Goal: Complete application form: Complete application form

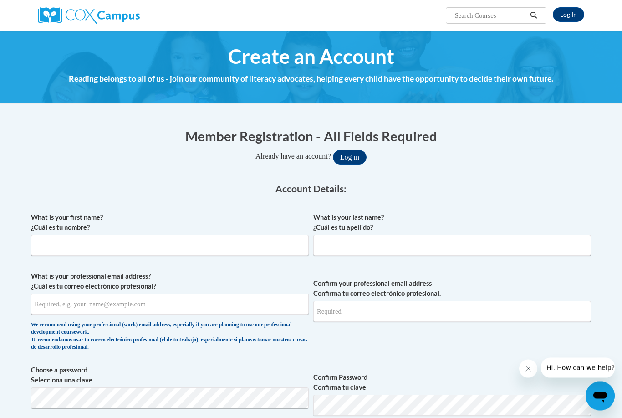
scroll to position [68, 0]
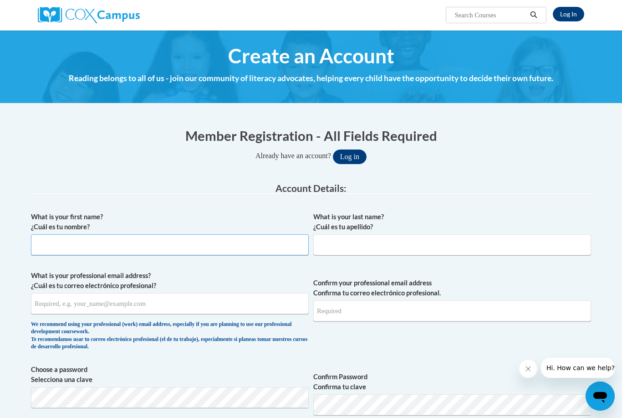
click at [216, 250] on input "What is your first name? ¿Cuál es tu nombre?" at bounding box center [170, 244] width 278 height 21
type input "Jalonda"
click at [387, 245] on input "What is your last name? ¿Cuál es tu apellido?" at bounding box center [452, 244] width 278 height 21
type input "Smith"
click at [171, 307] on input "What is your professional email address? ¿Cuál es tu correo electrónico profesi…" at bounding box center [170, 303] width 278 height 21
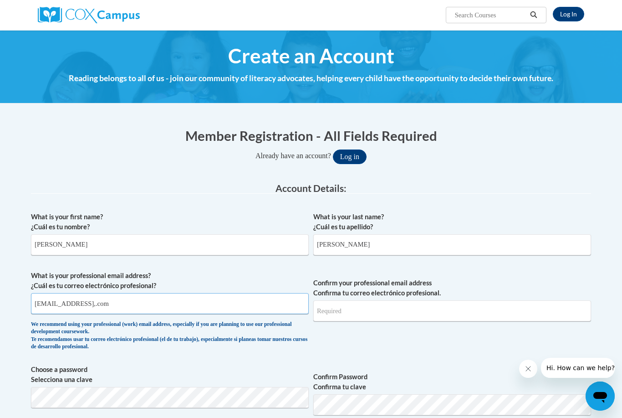
type input "sjmsad@yahoo,.com"
click at [394, 314] on input "Confirm your professional email address Confirma tu correo electrónico profesio…" at bounding box center [452, 310] width 278 height 21
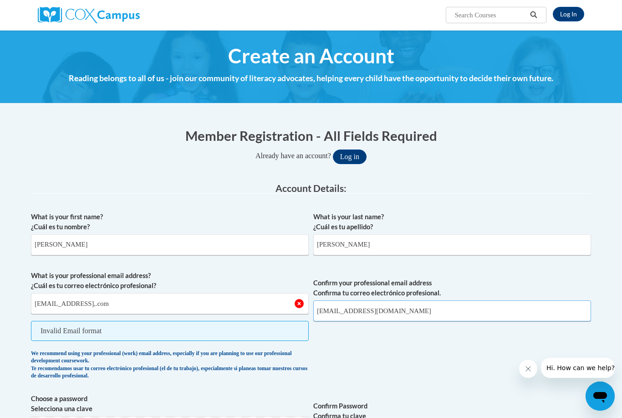
type input "sjmsad@yahoo.com"
click at [119, 306] on input "sjmsad@yahoo,.com" at bounding box center [170, 303] width 278 height 21
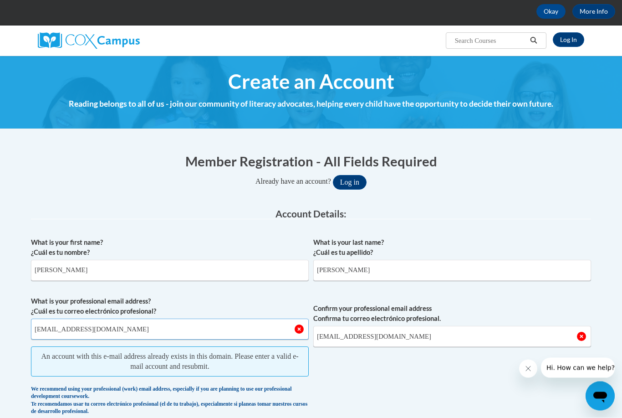
scroll to position [42, 0]
type input "sjmsad@yahoo.com"
click at [567, 38] on link "Log In" at bounding box center [568, 39] width 31 height 15
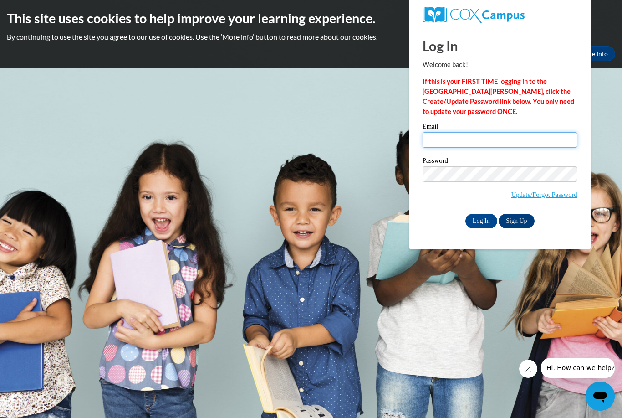
type input "[EMAIL_ADDRESS][DOMAIN_NAME]"
click at [481, 220] on input "Log In" at bounding box center [482, 221] width 32 height 15
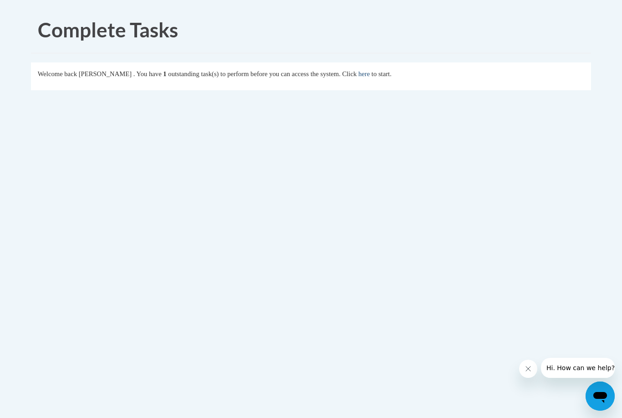
click at [358, 77] on link "here" at bounding box center [363, 73] width 11 height 7
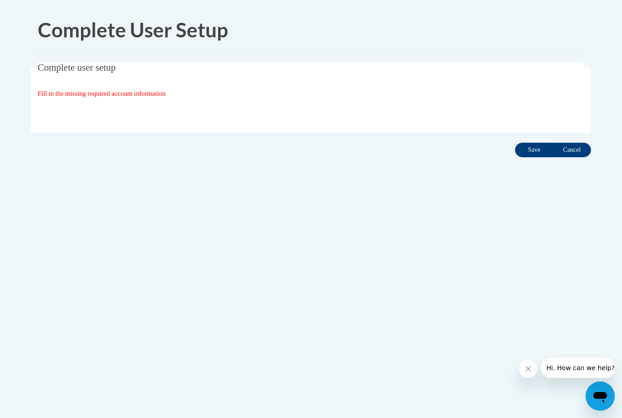
click at [533, 147] on input "Save" at bounding box center [534, 150] width 38 height 15
